Goal: Communication & Community: Answer question/provide support

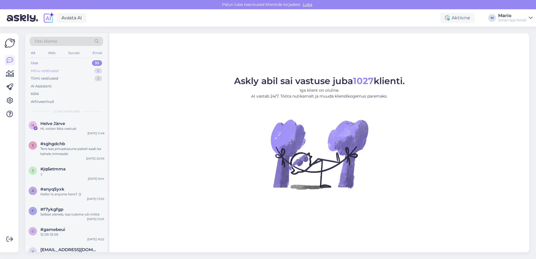
click at [58, 70] on div "Minu vestlused" at bounding box center [45, 71] width 28 height 6
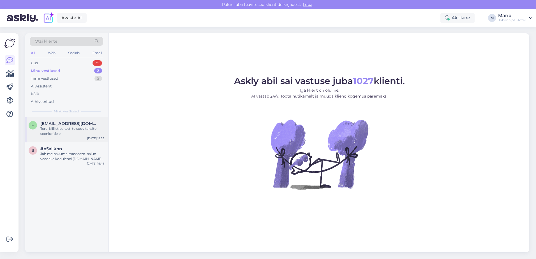
click at [55, 125] on span "[EMAIL_ADDRESS][DOMAIN_NAME]" at bounding box center [69, 123] width 58 height 5
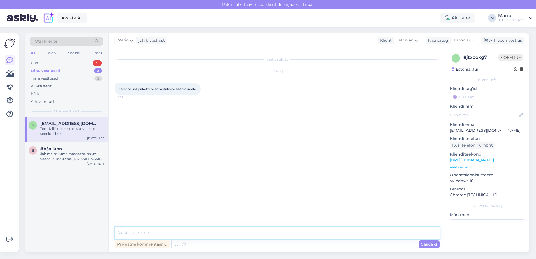
click at [130, 234] on textarea at bounding box center [277, 233] width 325 height 12
click at [134, 232] on textarea "Tere, Meie kodulehel on pakutavate pakettide kohta põhjalik tutvustus, kindlast…" at bounding box center [277, 233] width 325 height 12
drag, startPoint x: 130, startPoint y: 233, endPoint x: 355, endPoint y: 238, distance: 225.4
click at [355, 238] on textarea "Tere, meie kodulehel on pakutavate pakettide kohta põhjalik tutvustus, kindlast…" at bounding box center [277, 233] width 325 height 12
type textarea "Tere, meie kodulehel on pakutavate pakettide kohta põhjalik tutvustus, kindlast…"
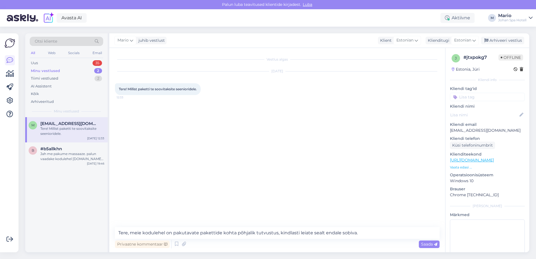
click at [345, 199] on div "Vestlus algas [DATE] Tere! Millist paketti te soovitaksite seenioridele. 12:33" at bounding box center [280, 138] width 330 height 169
click at [426, 244] on span "Saada" at bounding box center [429, 244] width 16 height 5
